Goal: Communication & Community: Ask a question

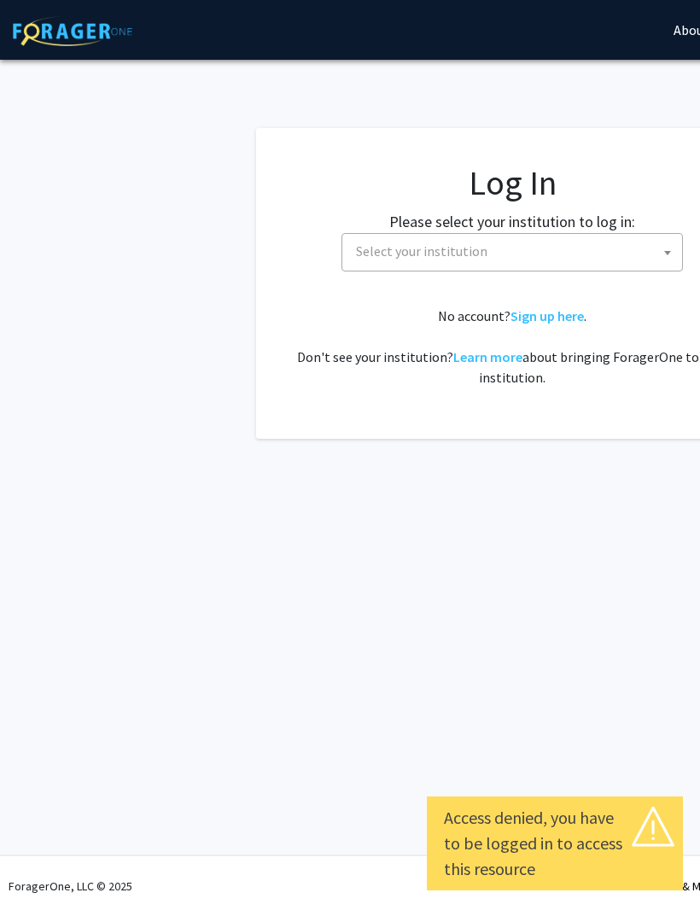
select select
click at [536, 260] on span "Select your institution" at bounding box center [515, 251] width 333 height 35
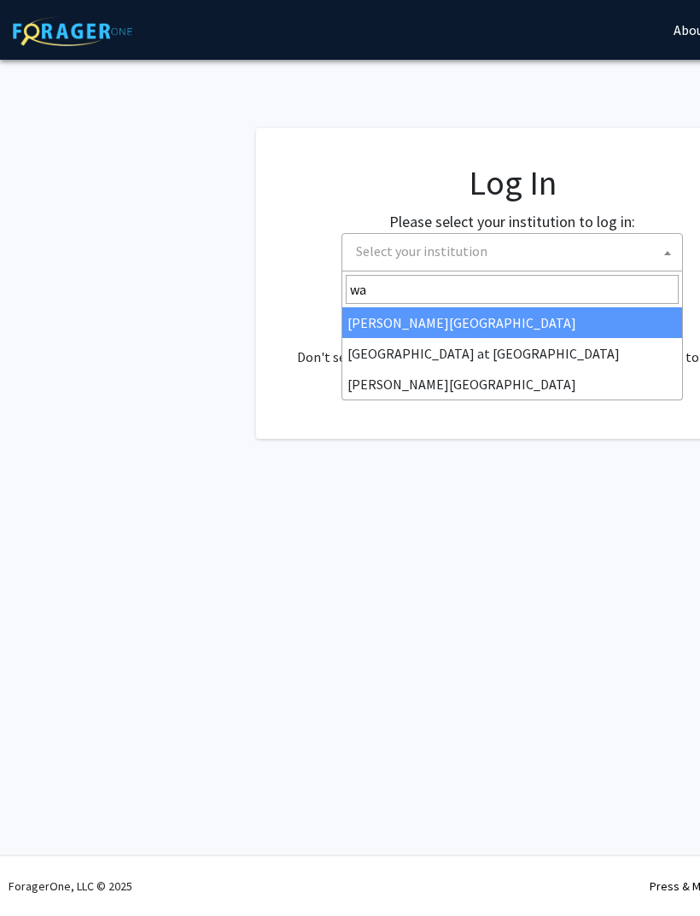
type input "way"
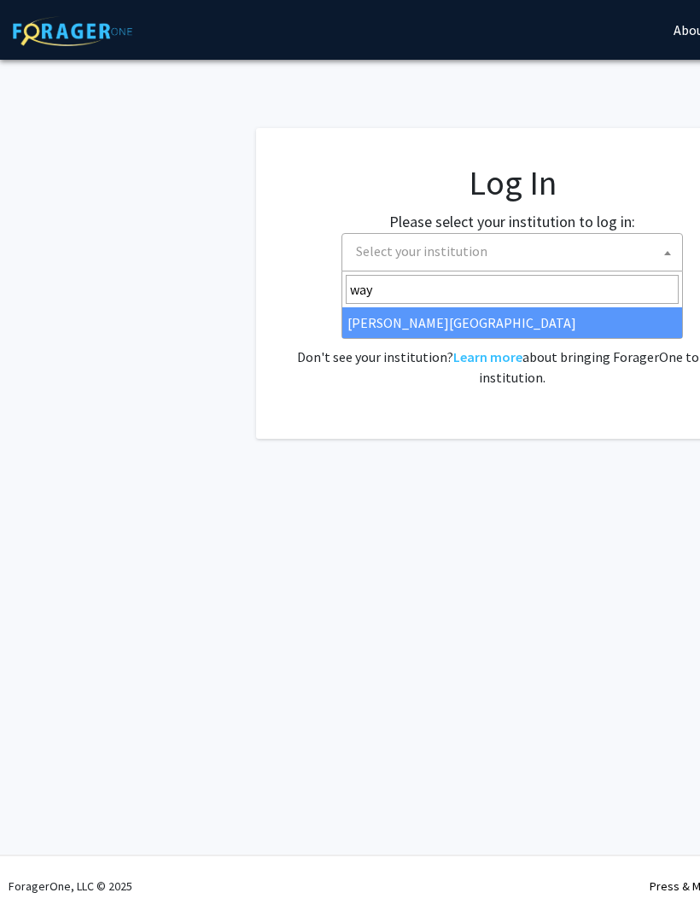
select select "21"
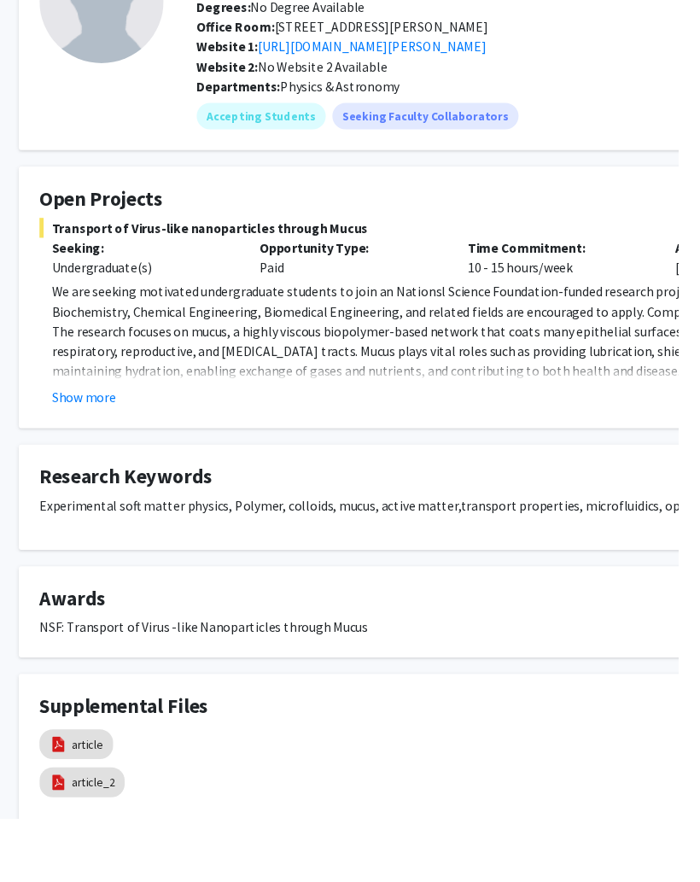
scroll to position [152, 53]
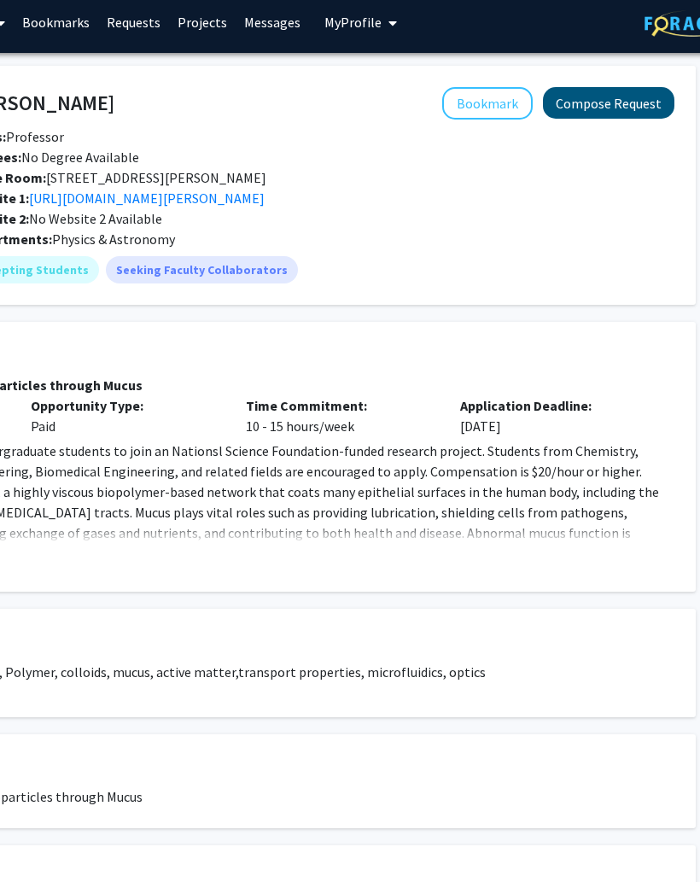
click at [637, 93] on button "Compose Request" at bounding box center [610, 104] width 132 height 32
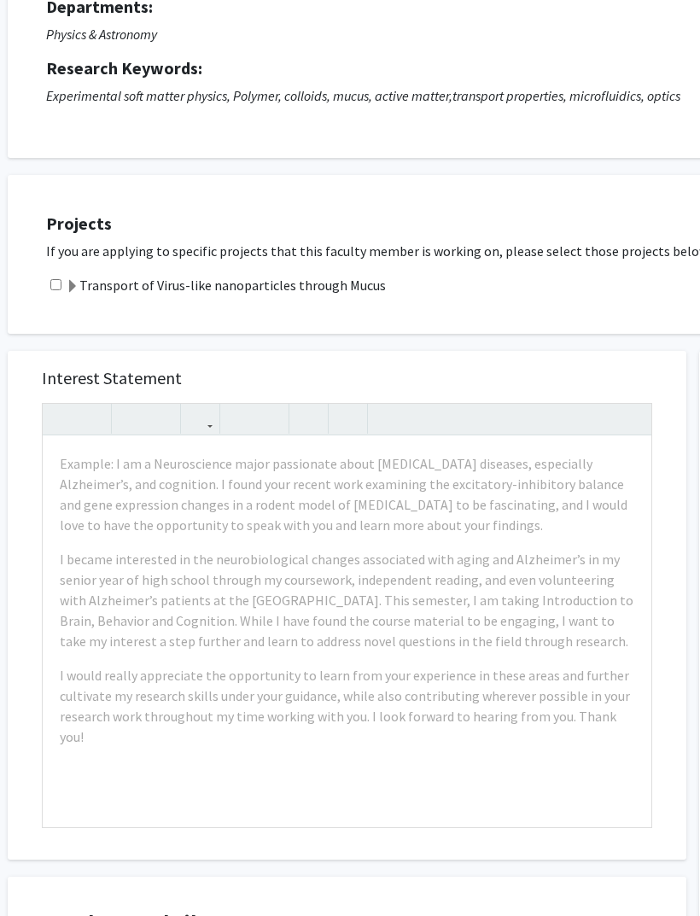
scroll to position [434, 48]
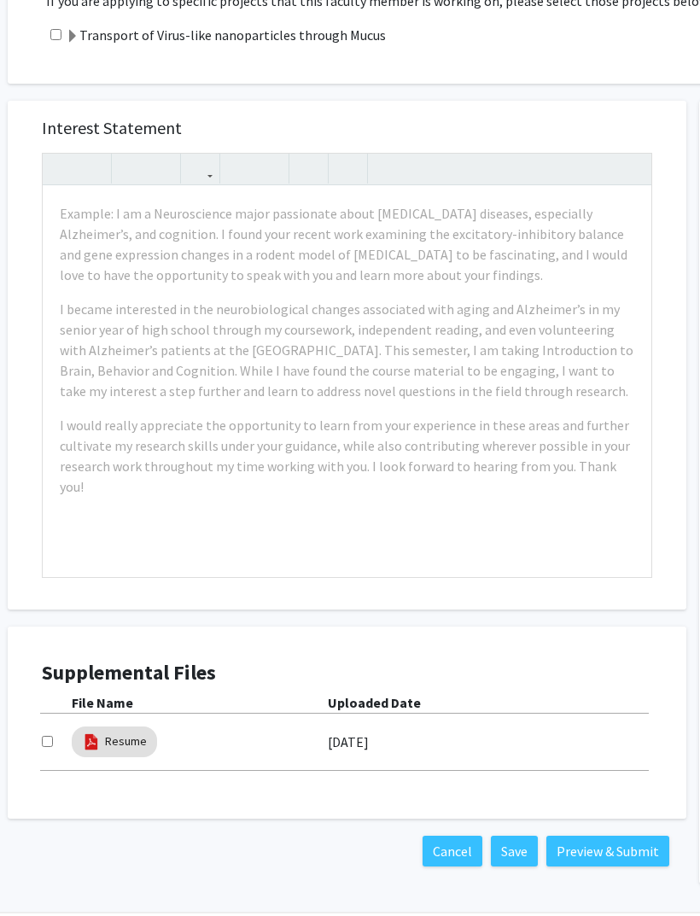
click at [53, 740] on input "checkbox" at bounding box center [47, 741] width 11 height 11
checkbox input "true"
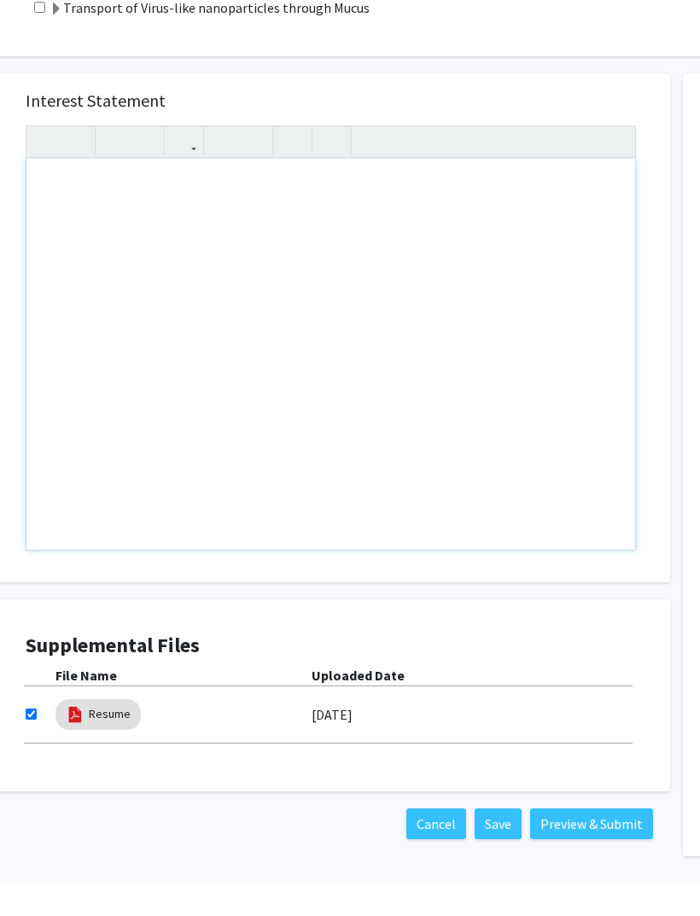
scroll to position [489, 64]
